Goal: Find specific page/section: Find specific page/section

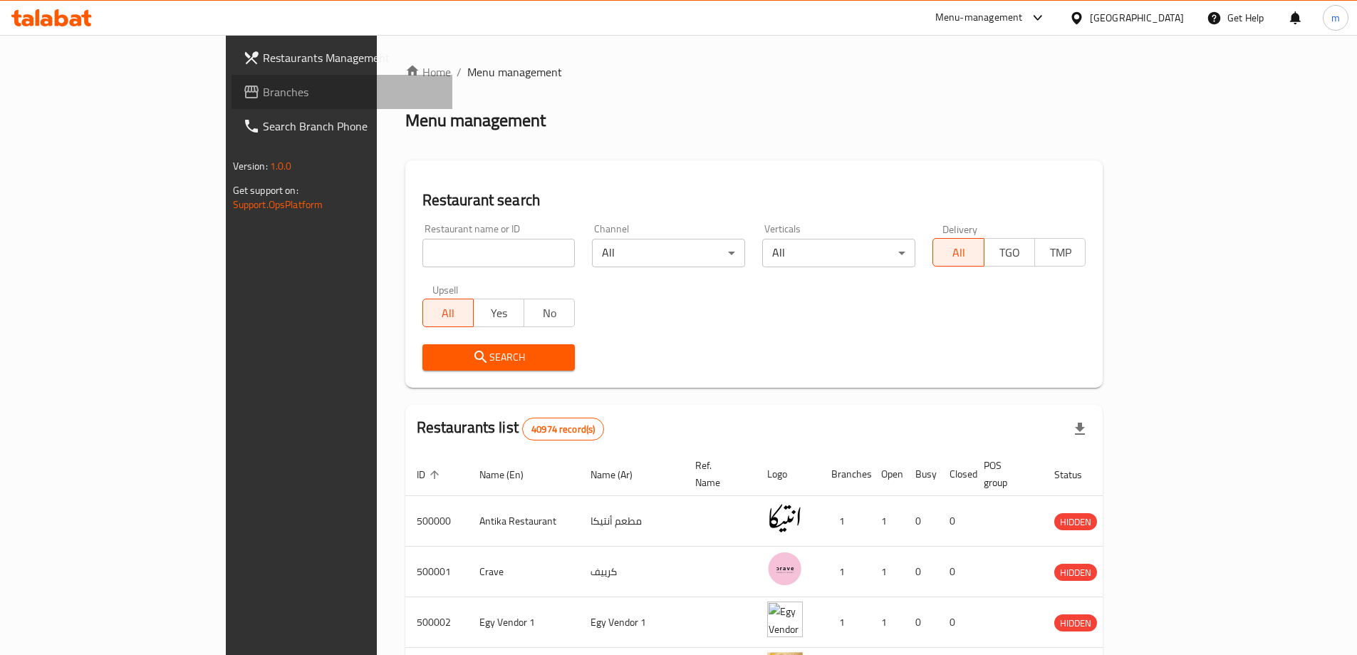
click at [263, 95] on span "Branches" at bounding box center [352, 91] width 178 height 17
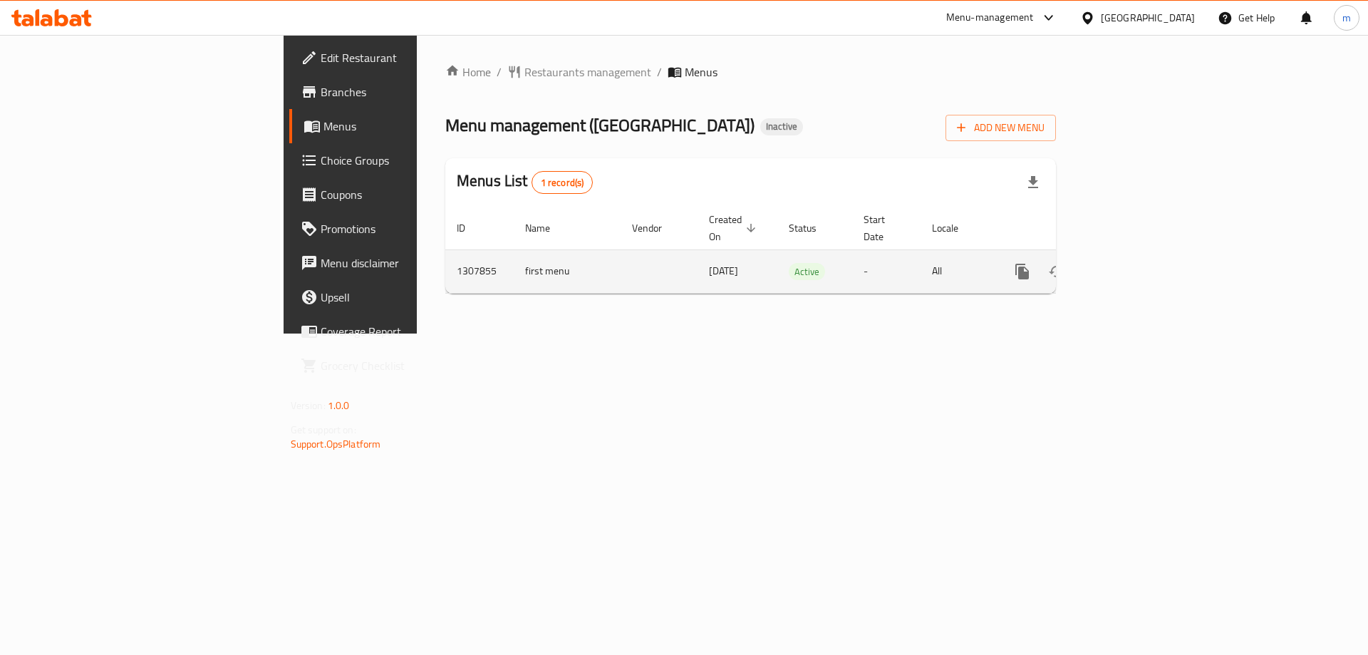
click at [1134, 263] on icon "enhanced table" at bounding box center [1125, 271] width 17 height 17
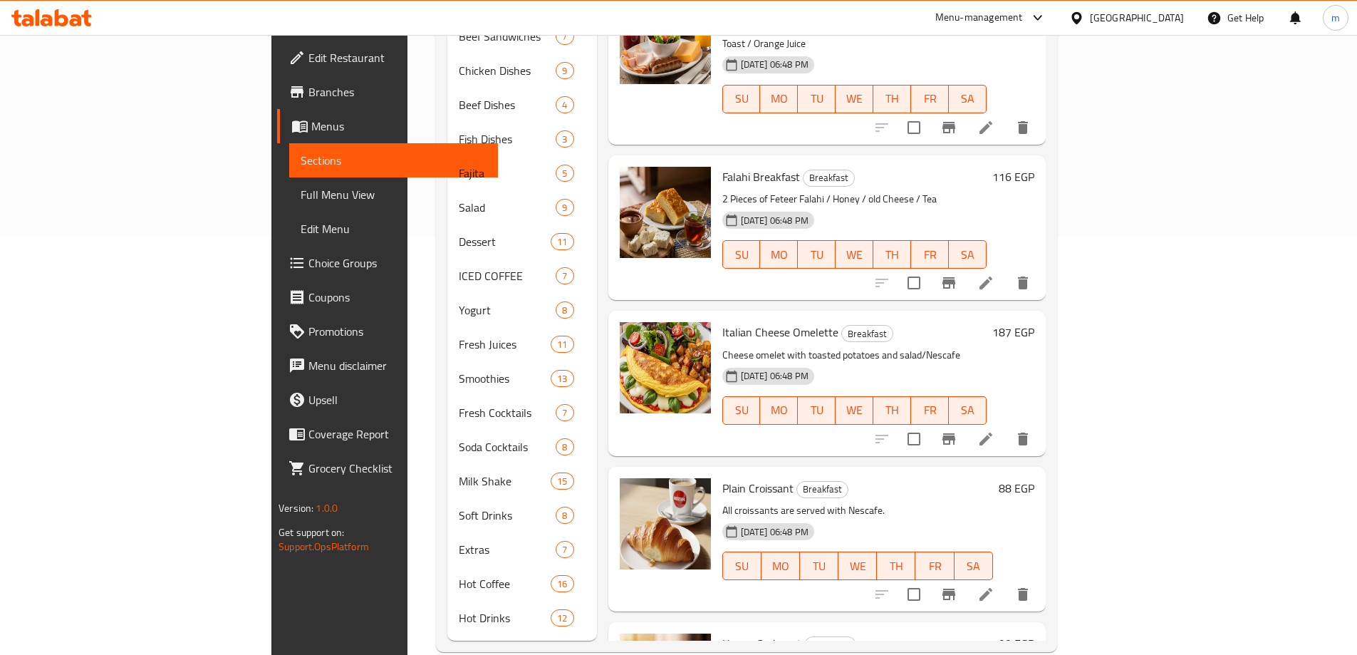
scroll to position [423, 0]
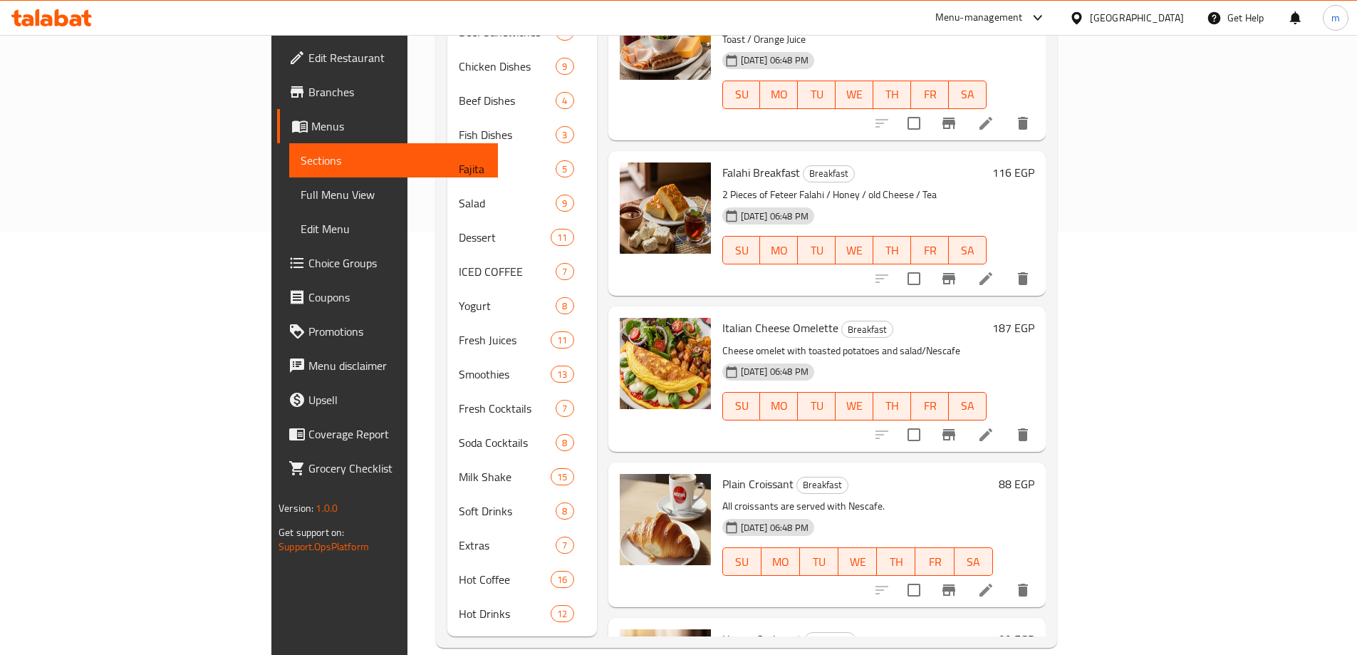
click at [277, 76] on link "Branches" at bounding box center [387, 92] width 221 height 34
